Goal: Task Accomplishment & Management: Manage account settings

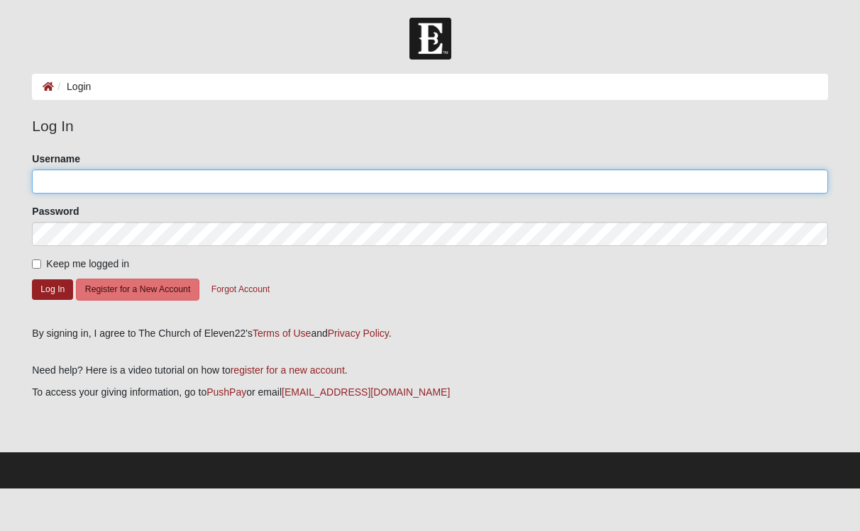
type input "SusanR"
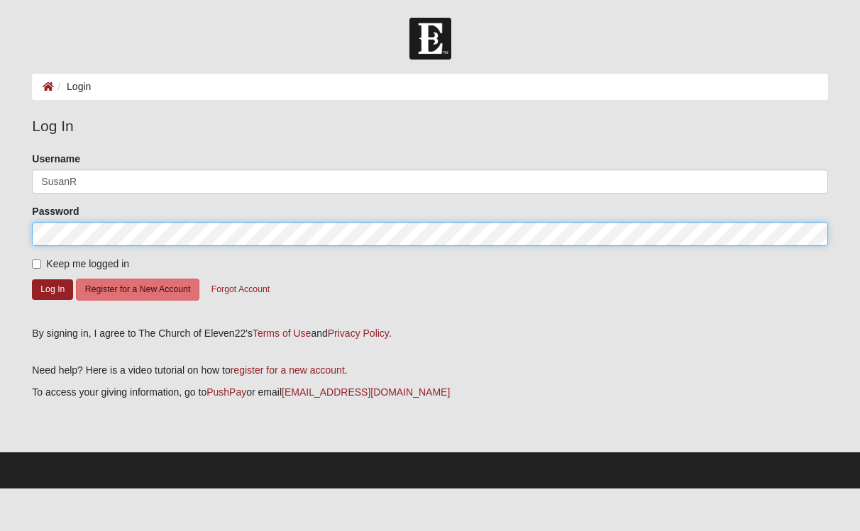
click at [52, 289] on button "Log In" at bounding box center [52, 289] width 41 height 21
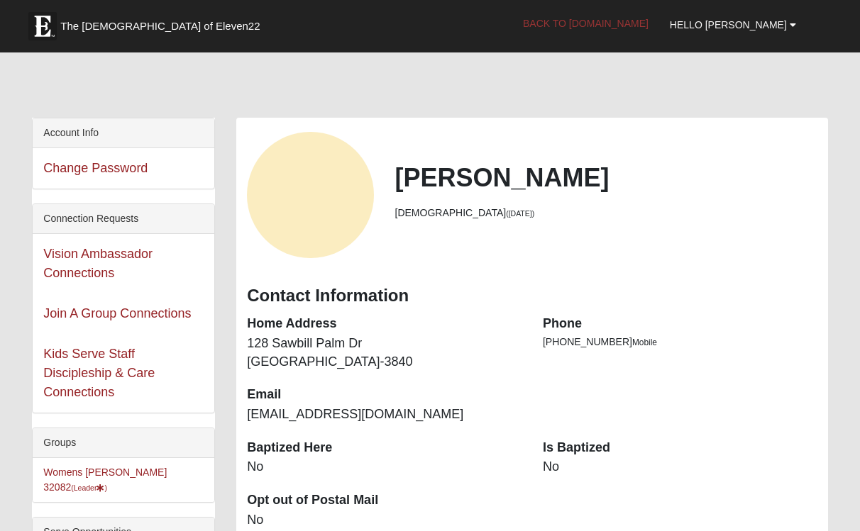
click at [659, 21] on link "Back to COE22.com" at bounding box center [585, 23] width 147 height 35
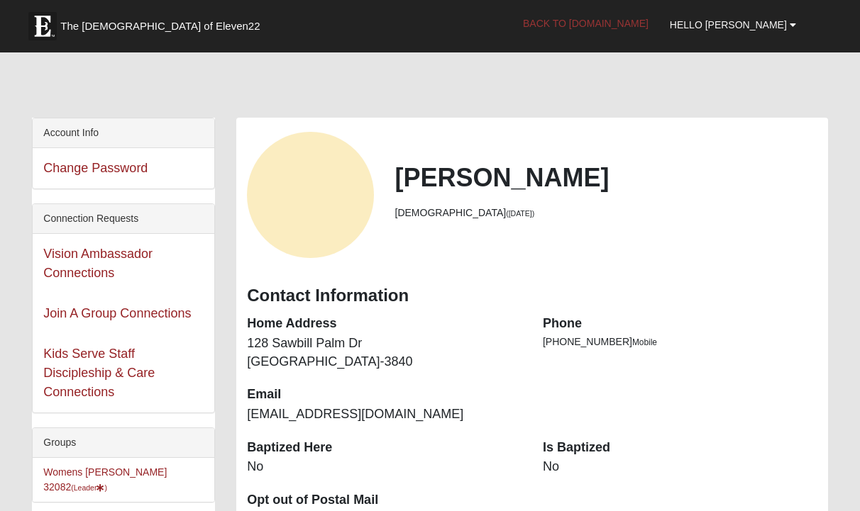
click at [656, 27] on link "Back to COE22.com" at bounding box center [585, 23] width 147 height 35
